Goal: Navigation & Orientation: Find specific page/section

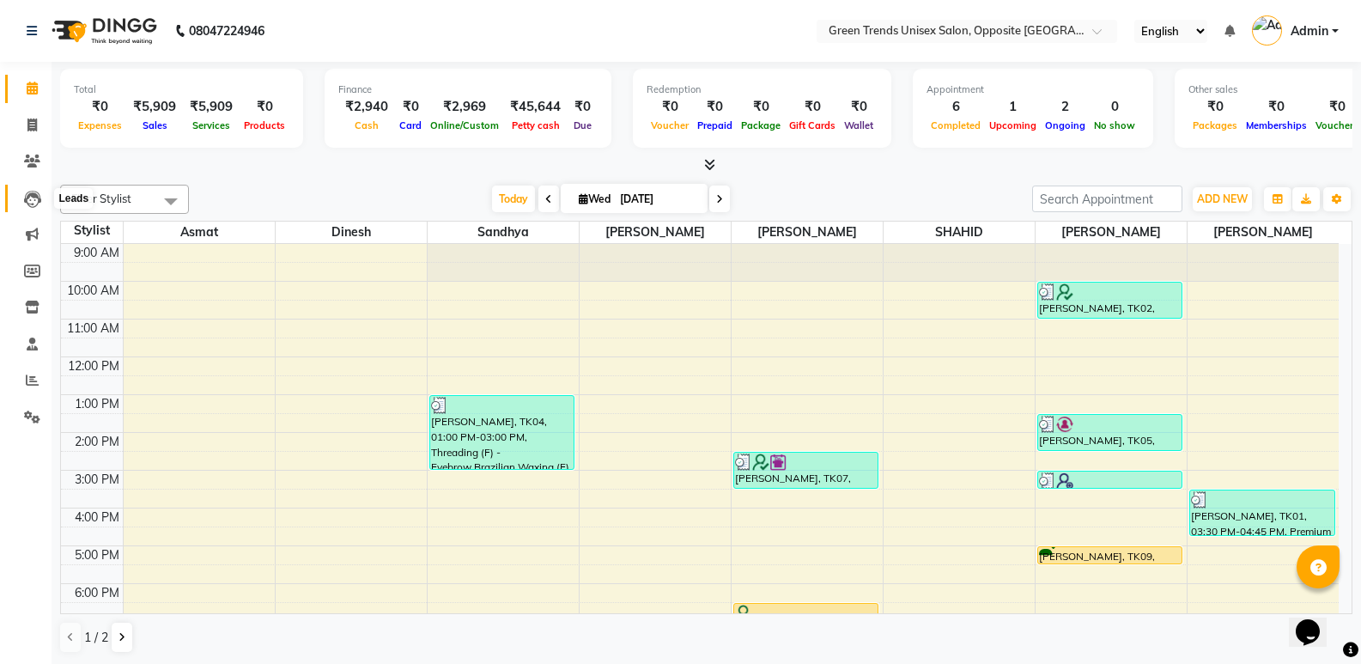
click at [31, 200] on icon at bounding box center [32, 199] width 17 height 17
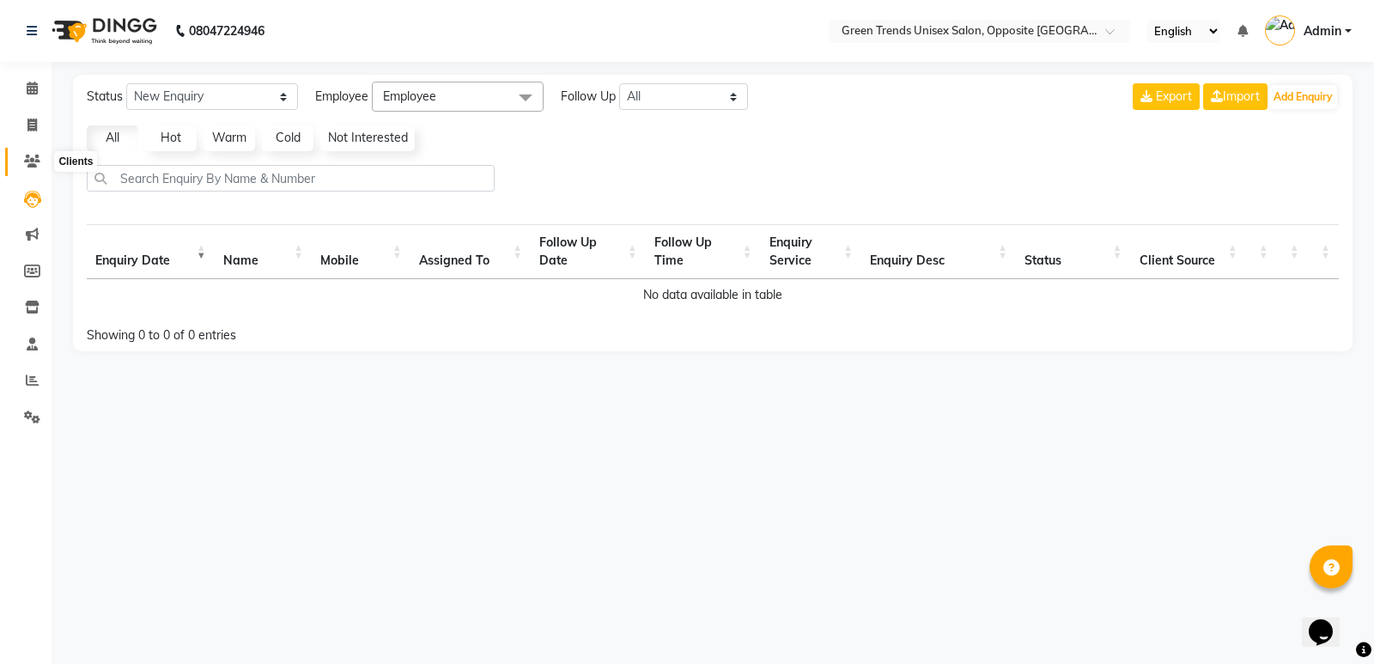
click at [33, 155] on icon at bounding box center [32, 161] width 16 height 13
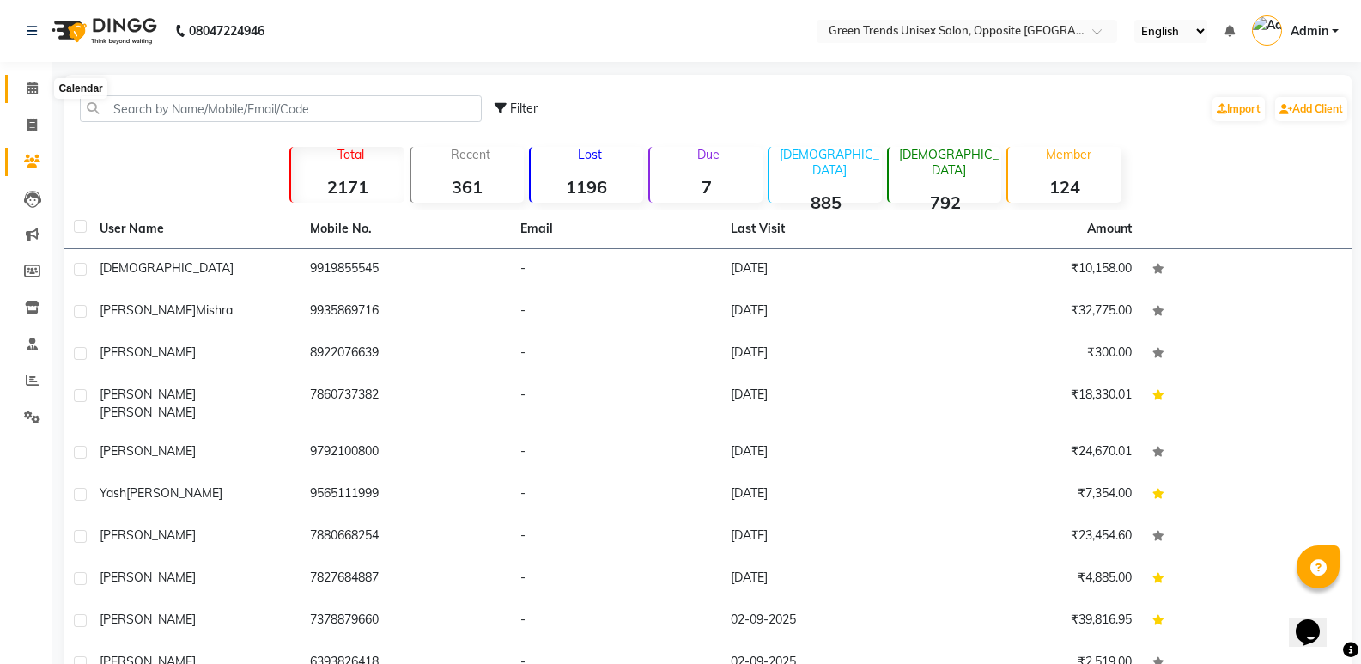
click at [31, 84] on icon at bounding box center [32, 88] width 11 height 13
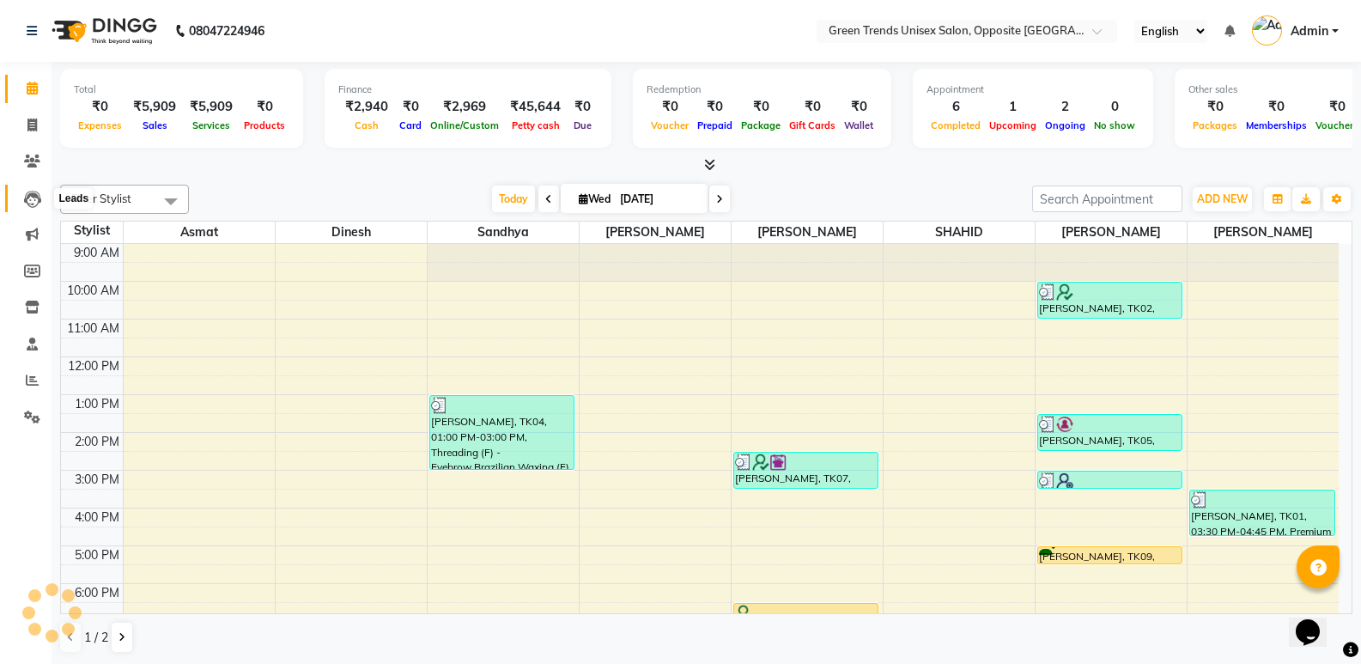
click at [34, 197] on icon at bounding box center [32, 199] width 17 height 17
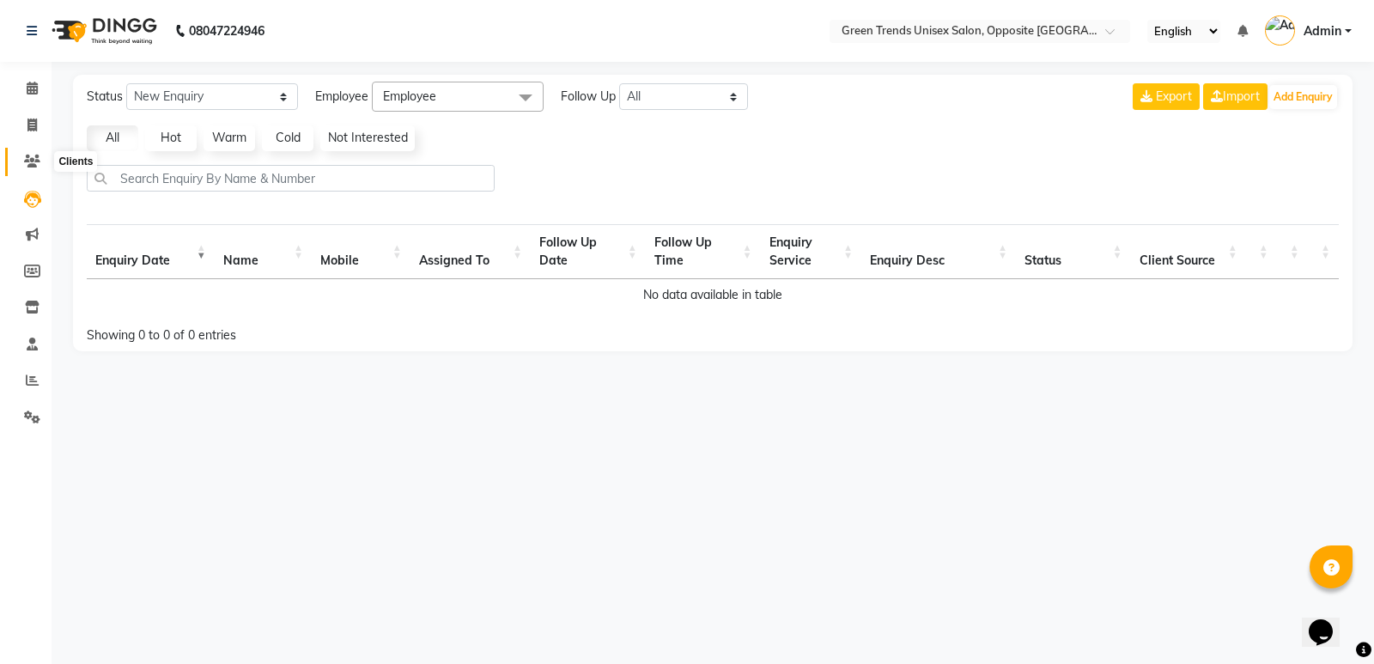
click at [27, 155] on icon at bounding box center [32, 161] width 16 height 13
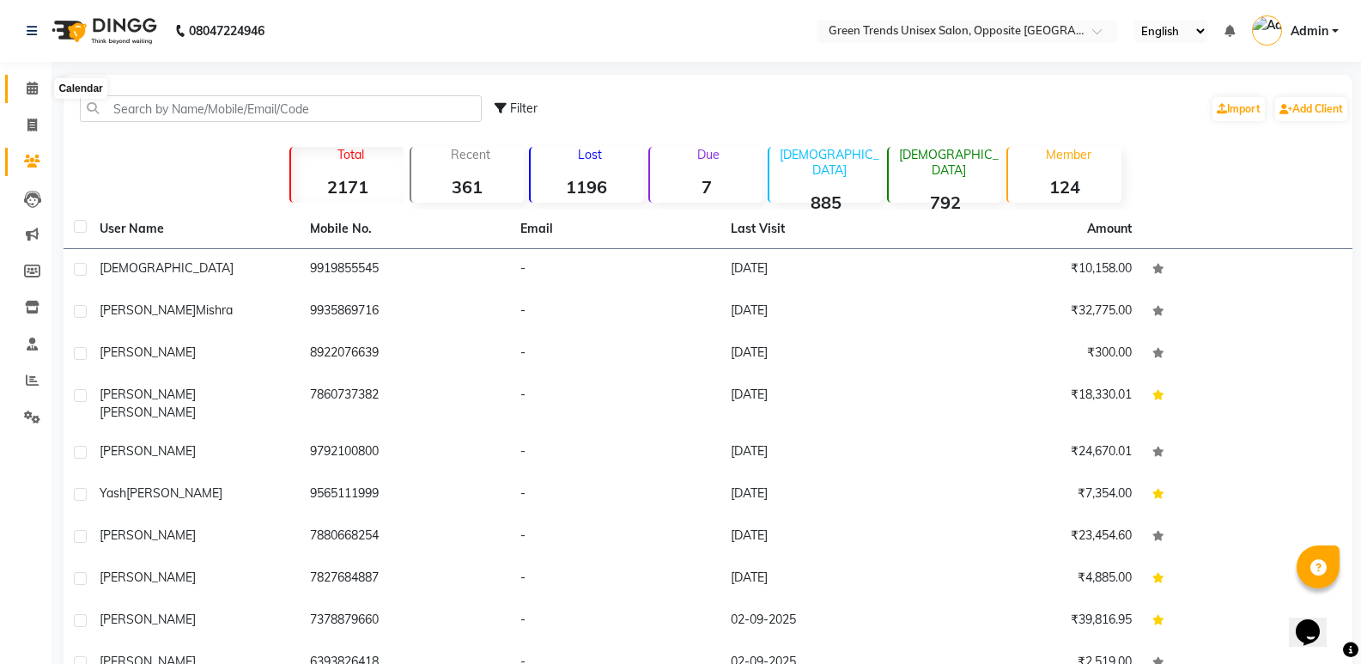
click at [33, 87] on icon at bounding box center [32, 88] width 11 height 13
